Goal: Information Seeking & Learning: Learn about a topic

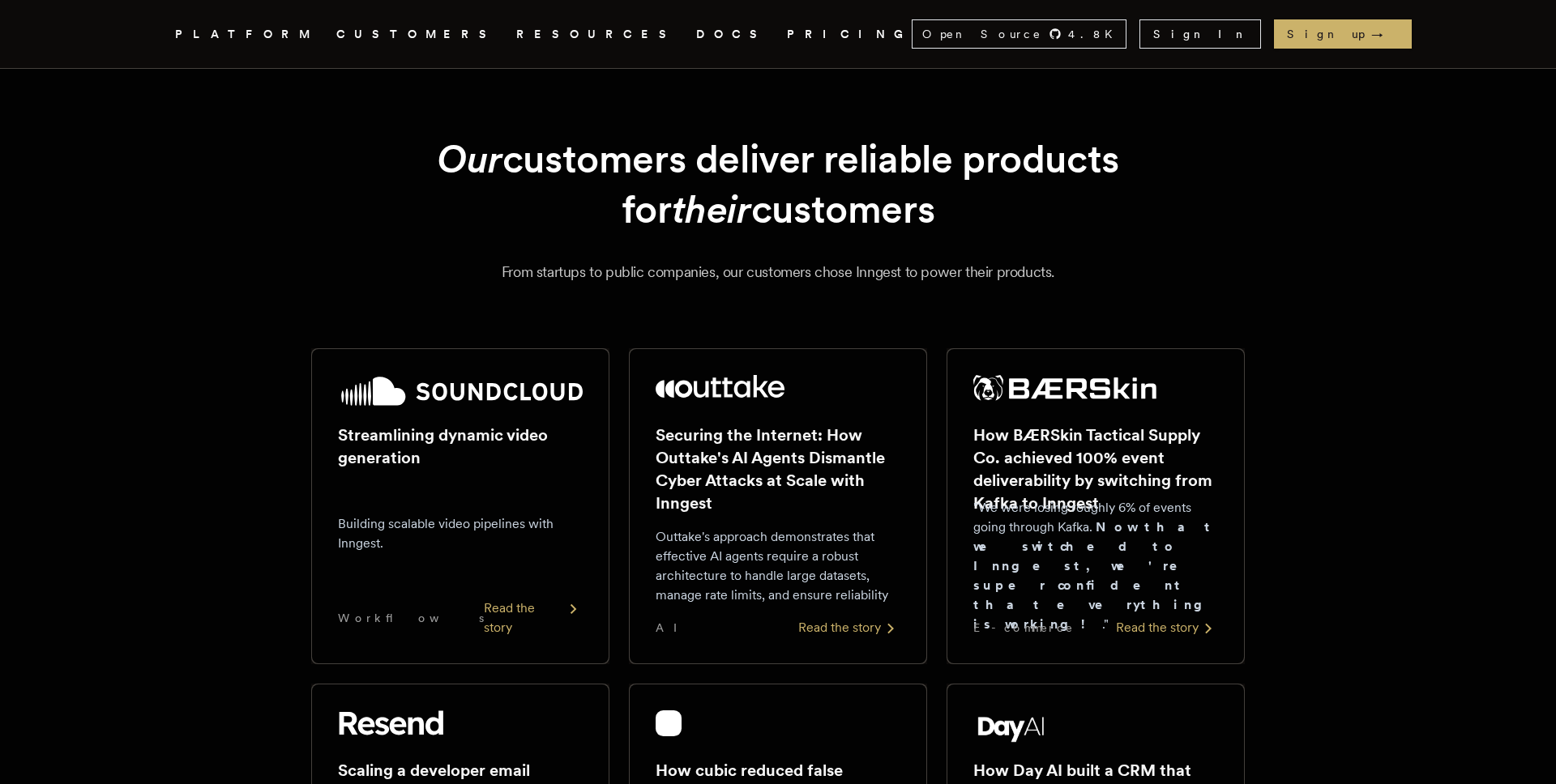
click at [787, 28] on link "PRICING" at bounding box center [849, 34] width 125 height 20
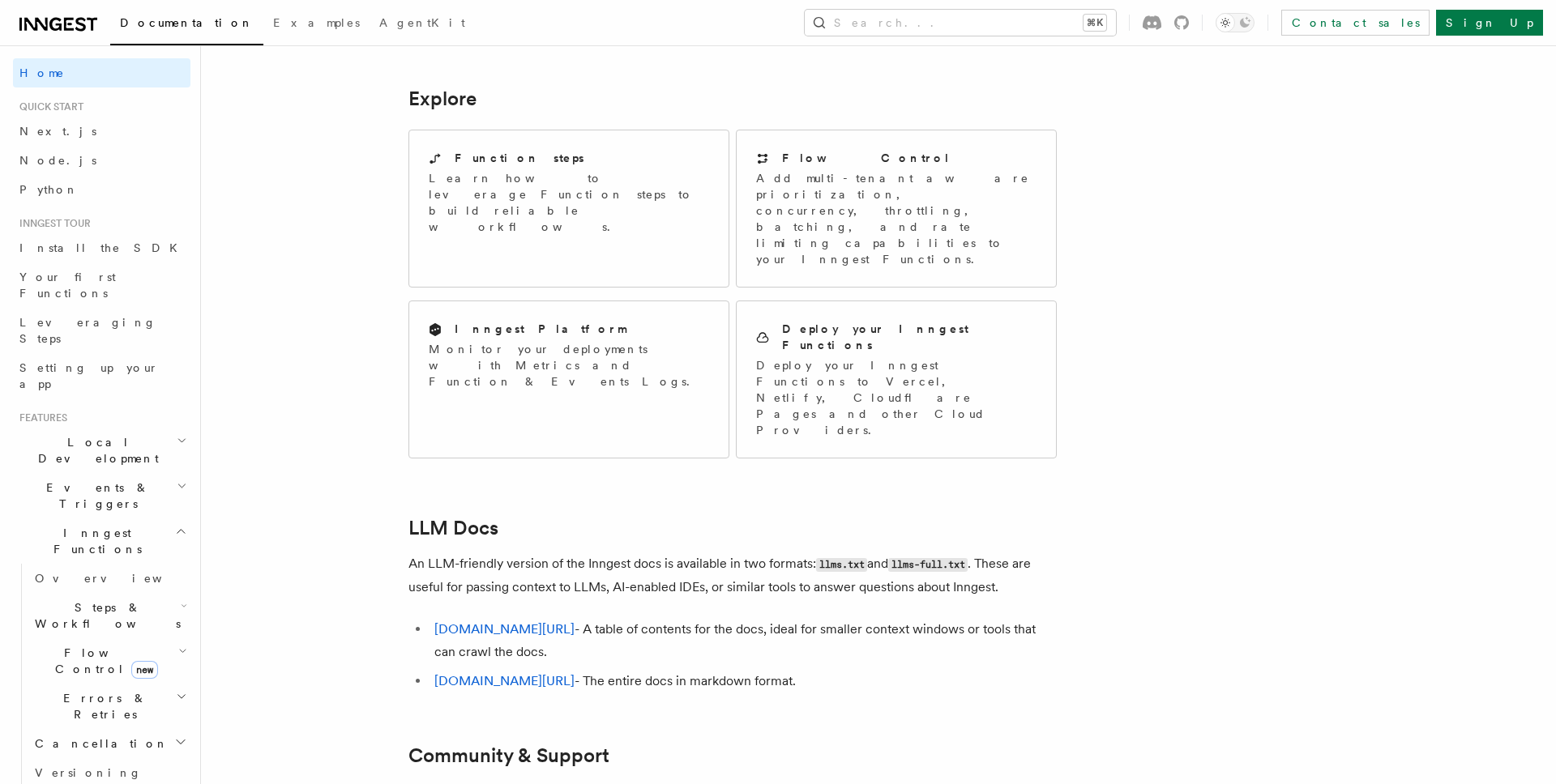
scroll to position [1284, 0]
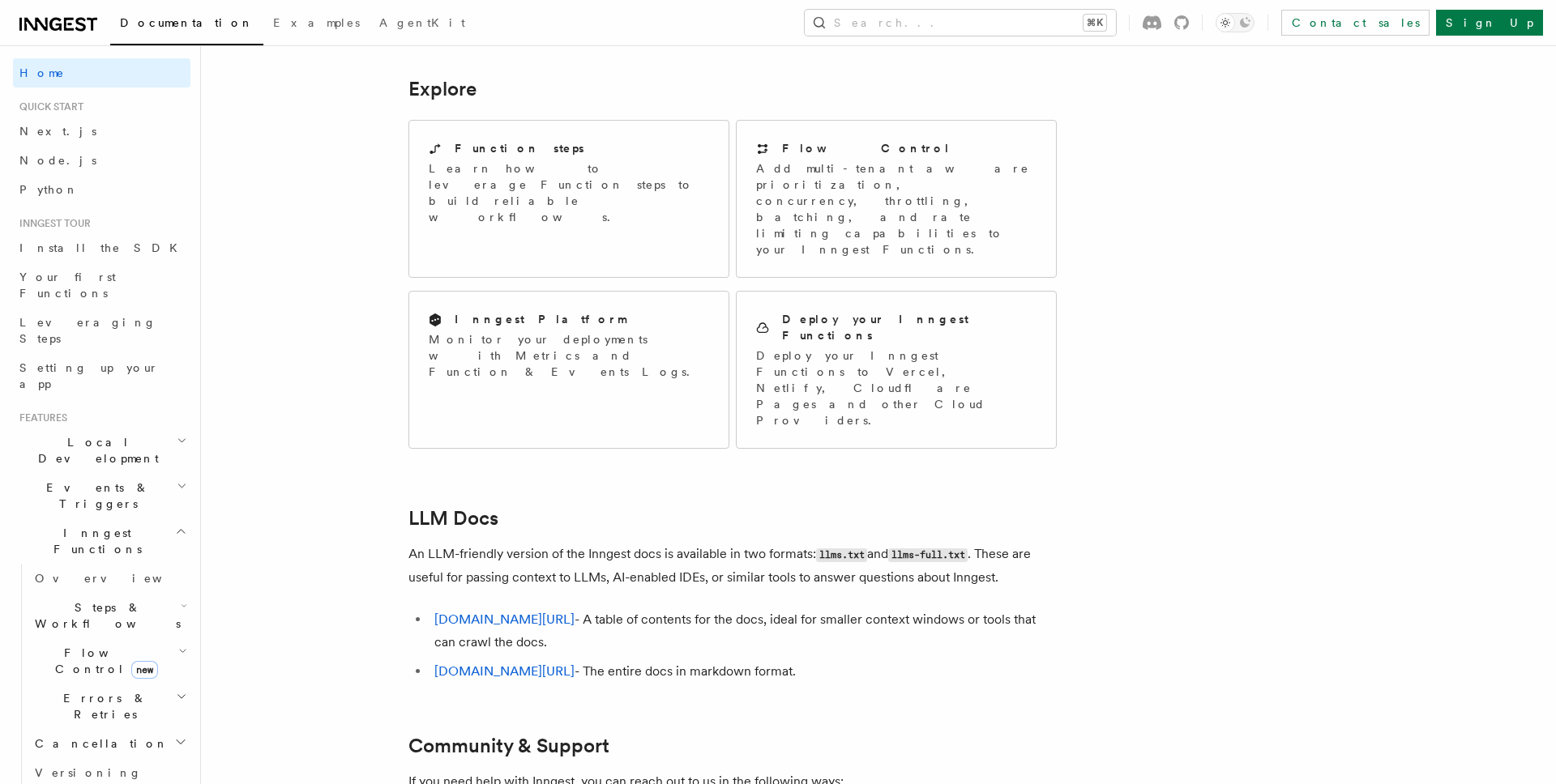
click at [139, 428] on h2 "Local Development" at bounding box center [102, 451] width 177 height 45
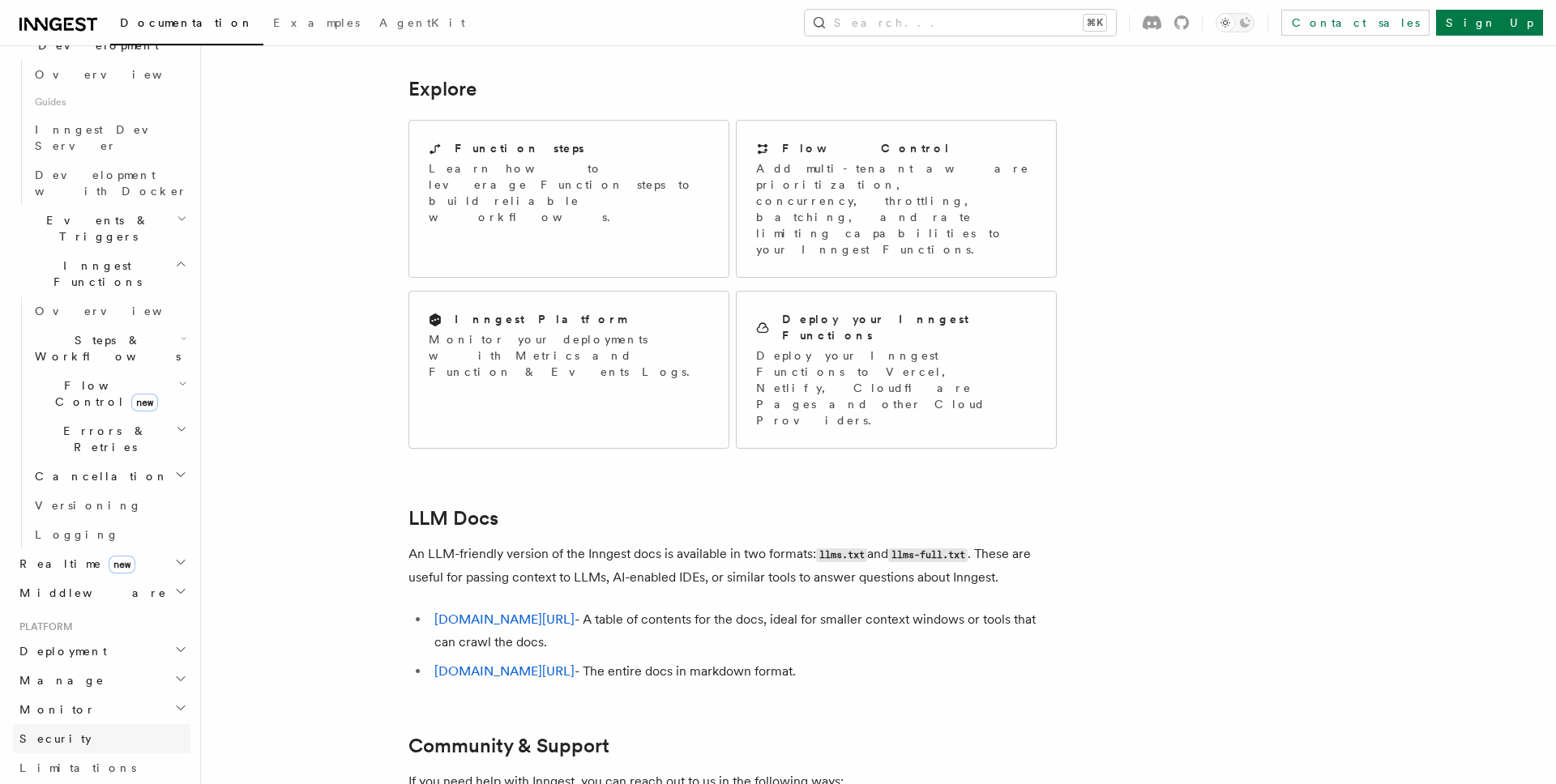
scroll to position [138, 0]
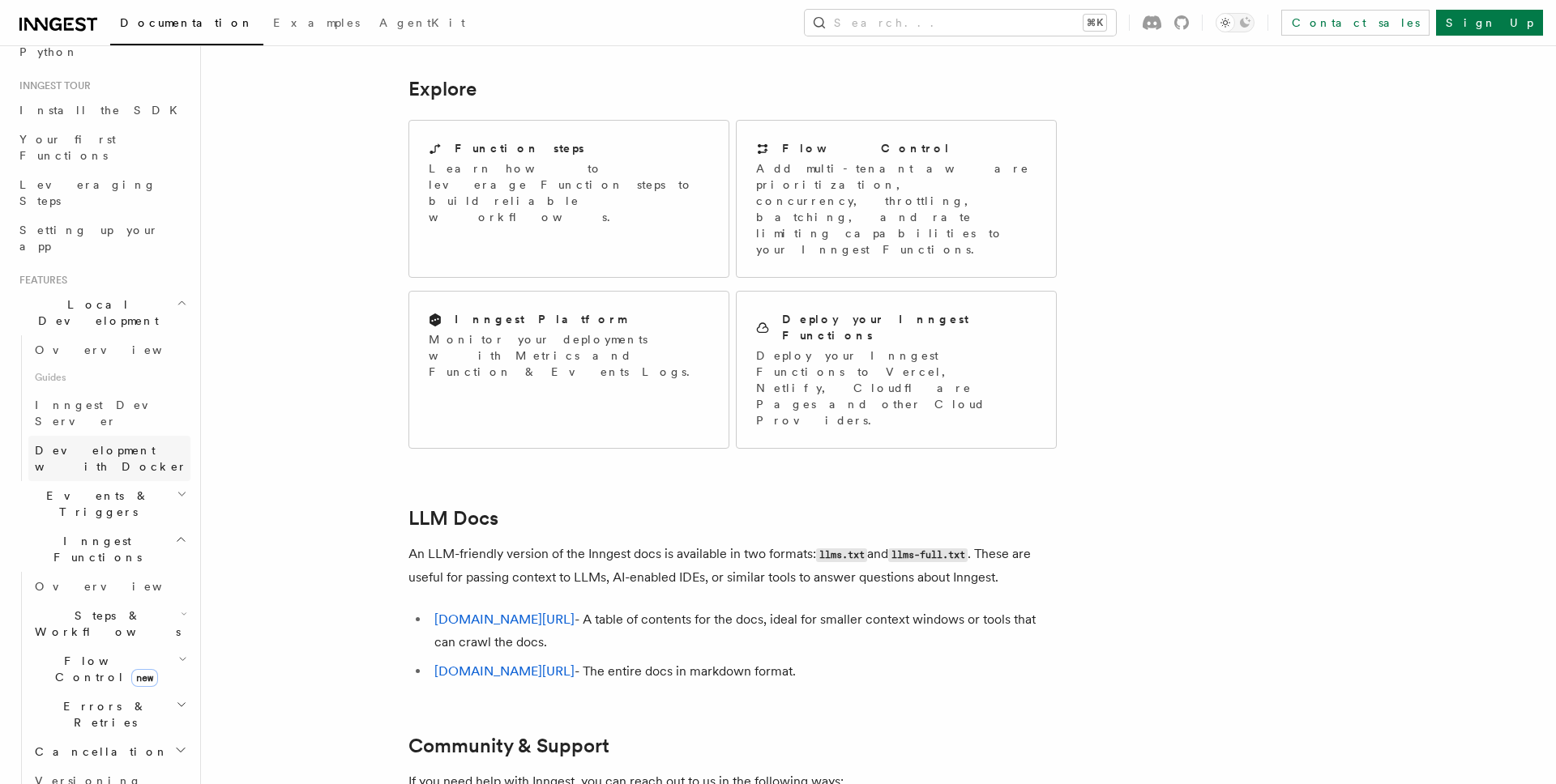
click at [140, 444] on span "Development with Docker" at bounding box center [111, 459] width 152 height 29
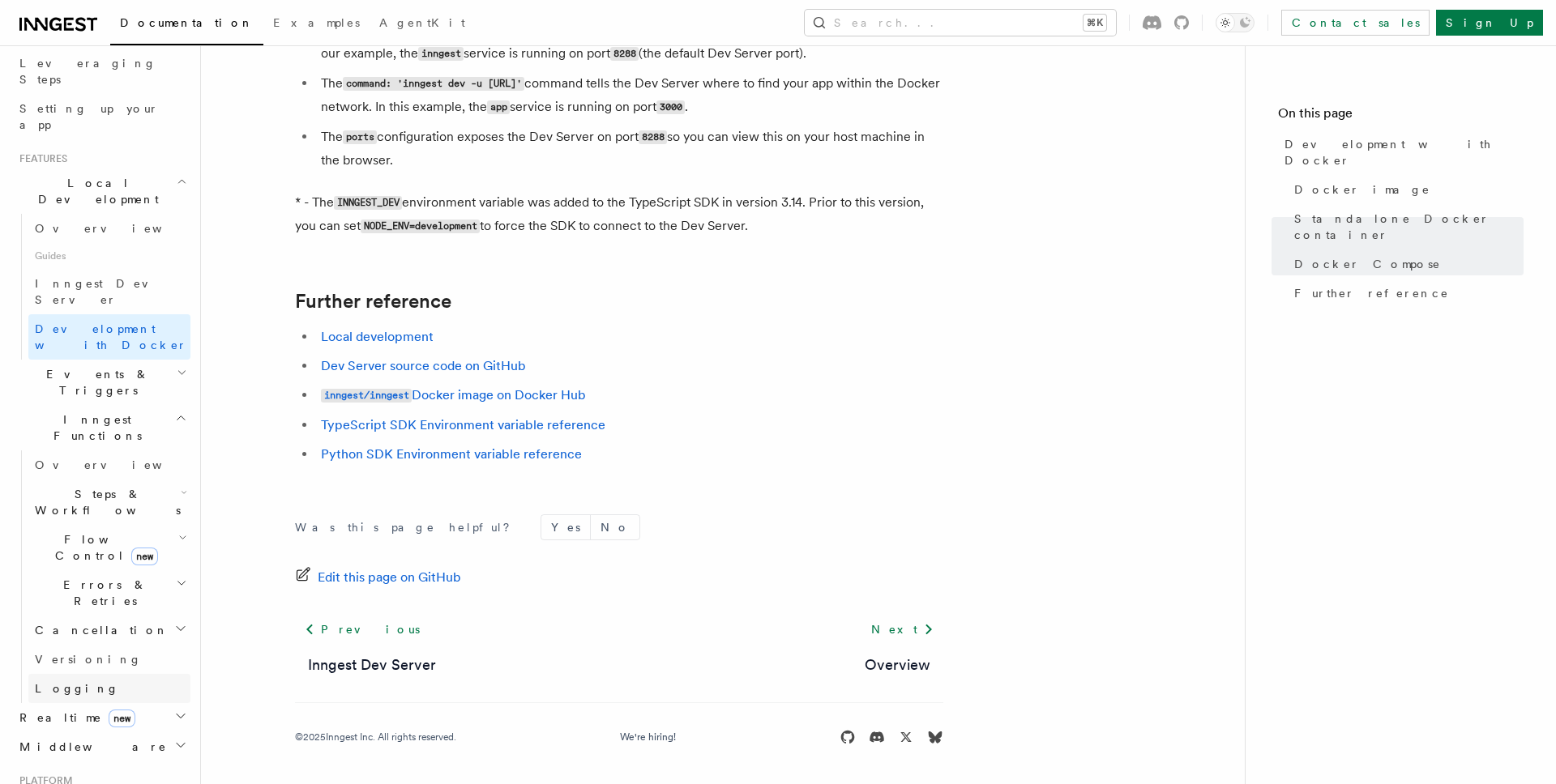
scroll to position [310, 0]
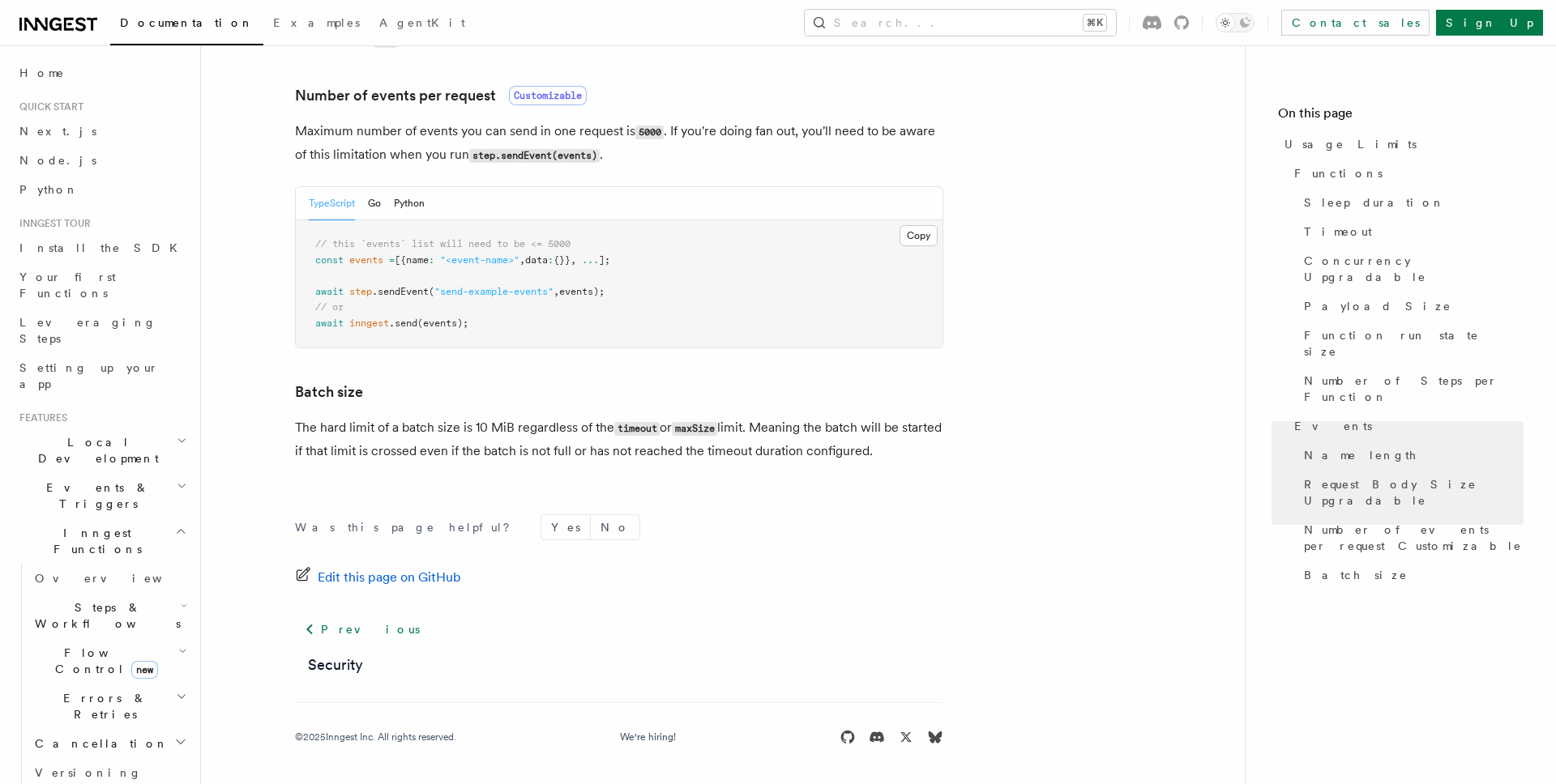
click at [76, 12] on link at bounding box center [59, 23] width 78 height 23
